Goal: Navigation & Orientation: Find specific page/section

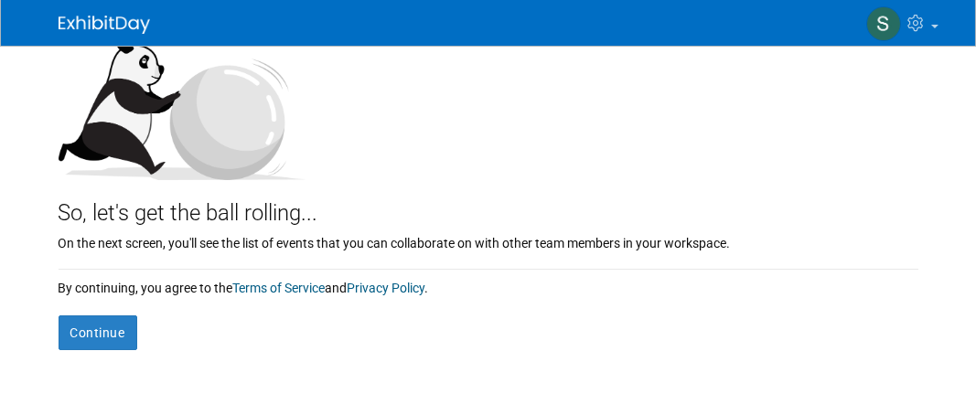
scroll to position [152, 0]
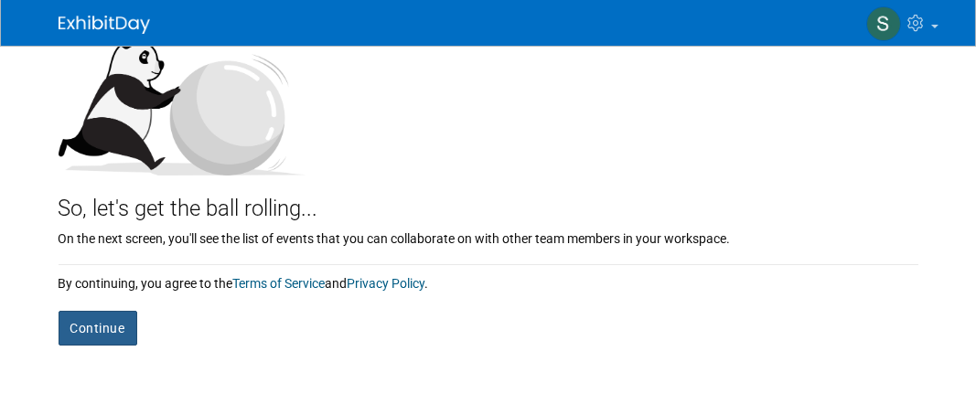
click at [118, 322] on button "Continue" at bounding box center [98, 328] width 79 height 35
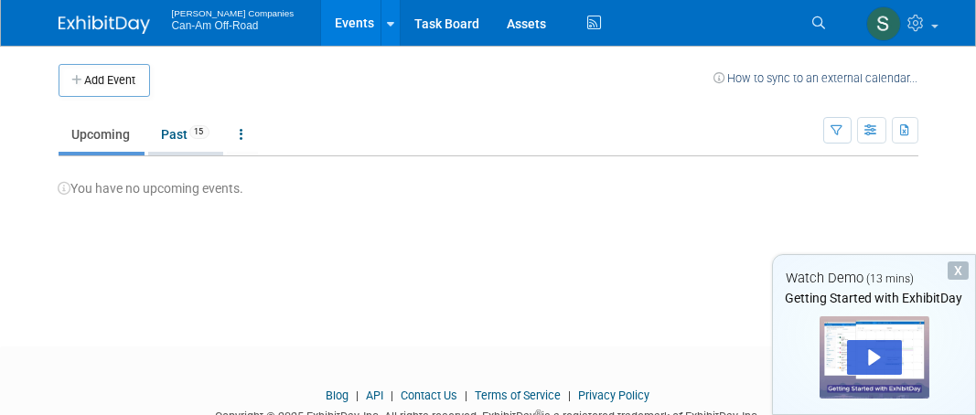
click at [165, 137] on link "Past 15" at bounding box center [185, 134] width 75 height 35
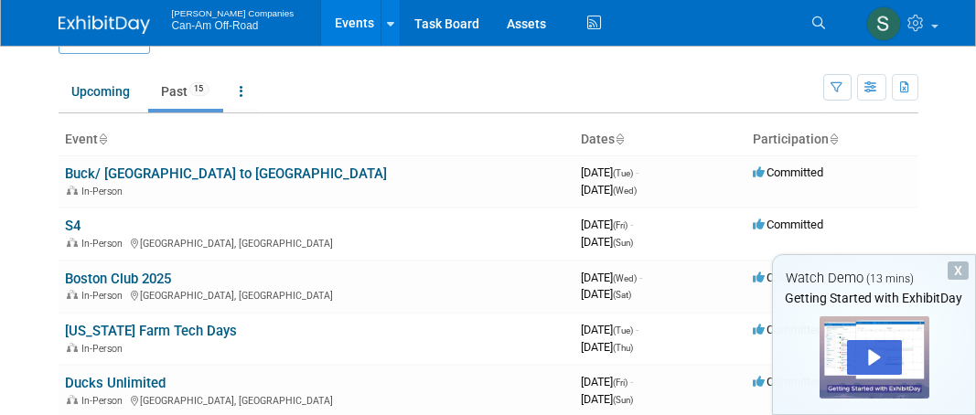
scroll to position [45, 0]
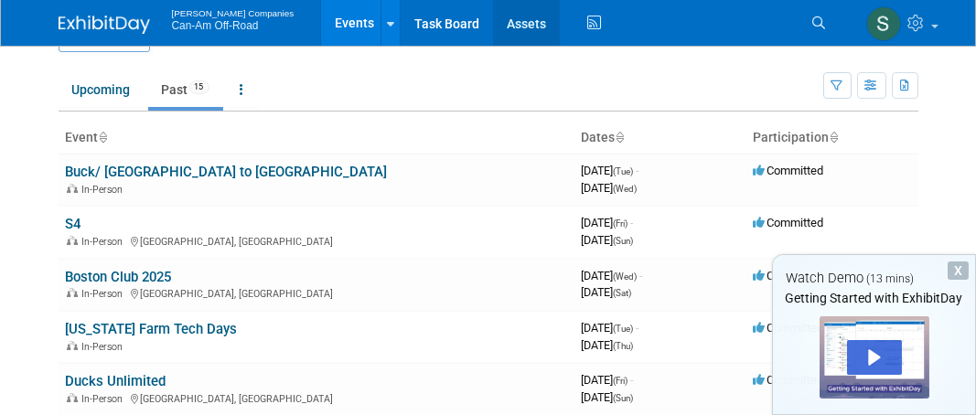
click at [493, 27] on link "Assets" at bounding box center [526, 23] width 67 height 46
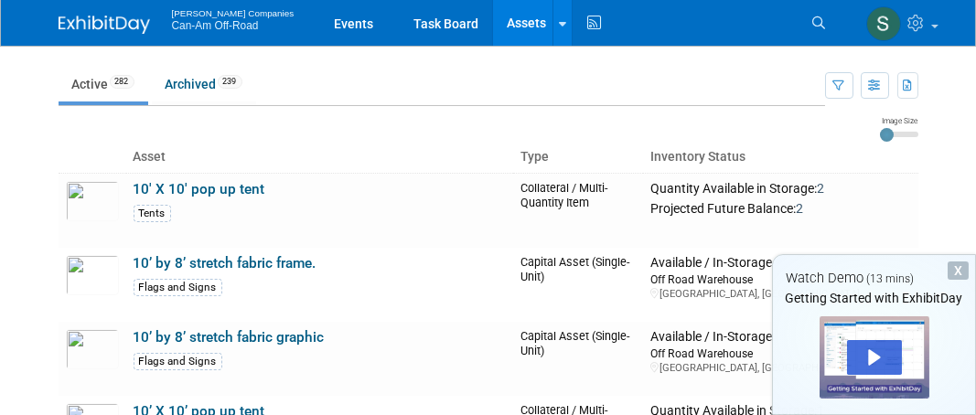
scroll to position [38, 0]
